Goal: Task Accomplishment & Management: Complete application form

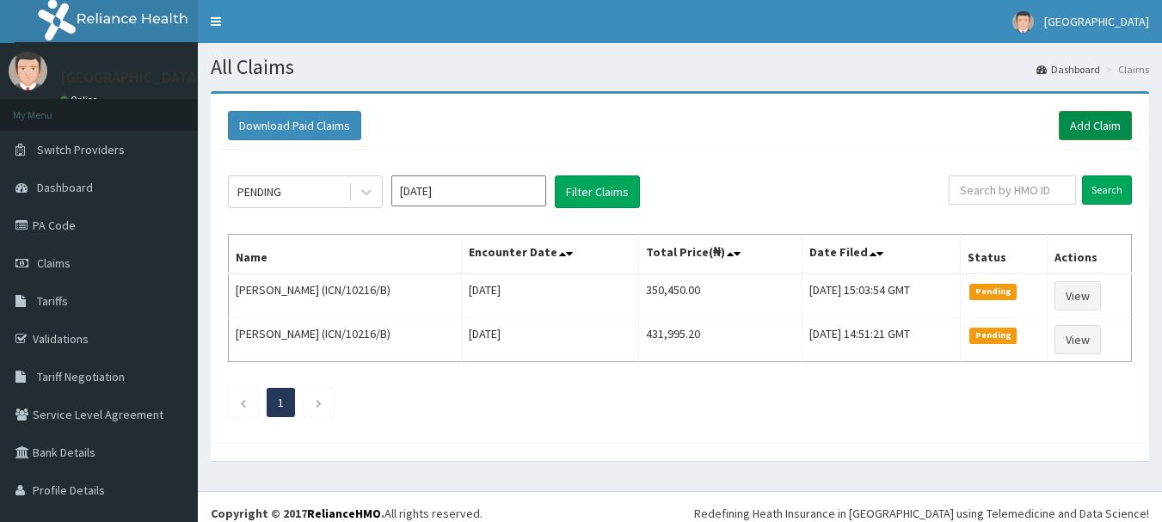
click at [1085, 126] on link "Add Claim" at bounding box center [1095, 125] width 73 height 29
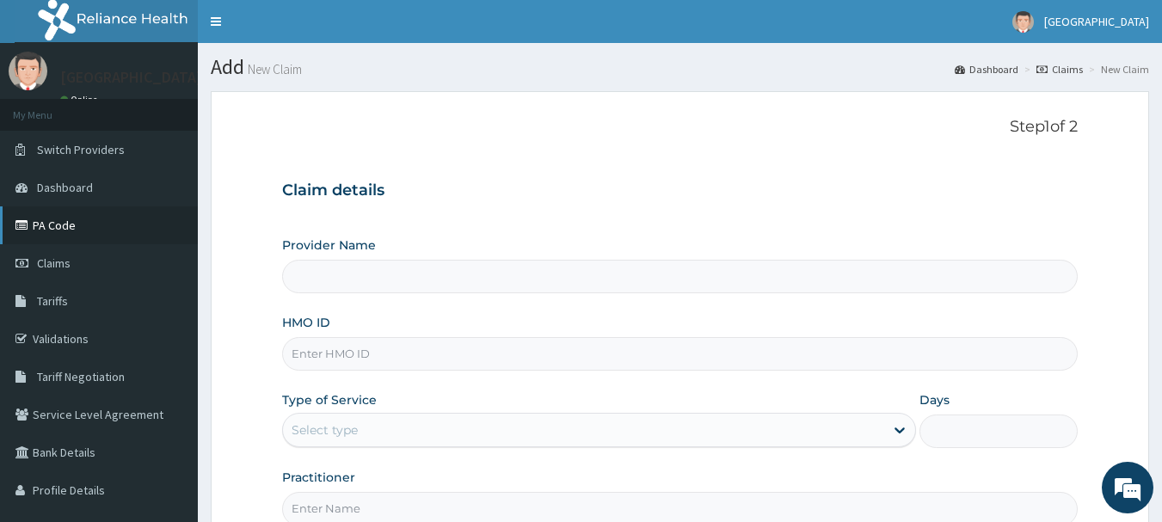
type input "[GEOGRAPHIC_DATA]"
click at [118, 224] on link "PA Code" at bounding box center [99, 225] width 198 height 38
